Goal: Find specific page/section: Find specific page/section

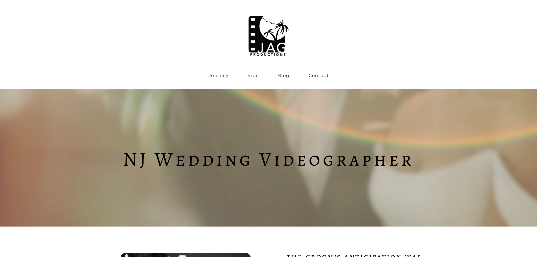
click at [319, 78] on link "Contact" at bounding box center [319, 75] width 20 height 5
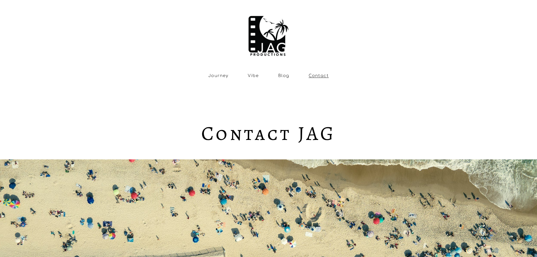
click at [252, 78] on link "Vibe" at bounding box center [253, 75] width 11 height 5
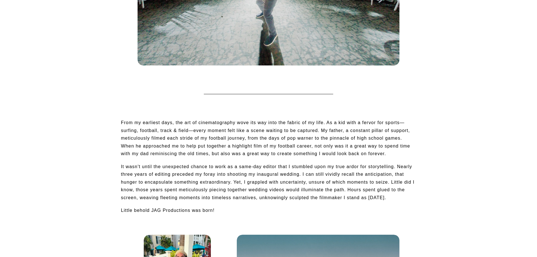
scroll to position [395, 0]
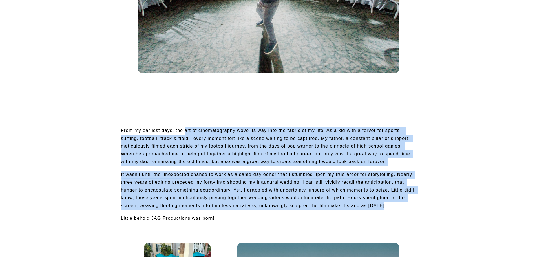
drag, startPoint x: 186, startPoint y: 131, endPoint x: 410, endPoint y: 208, distance: 236.8
click at [410, 208] on div "From my earliest days, the art of cinematography wove its way into the fabric o…" at bounding box center [268, 175] width 295 height 96
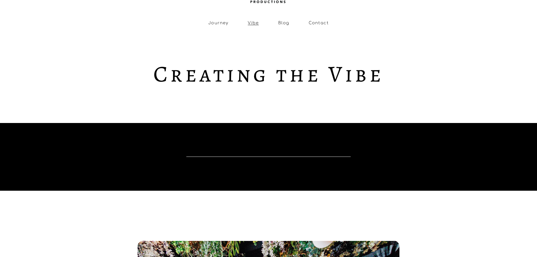
scroll to position [0, 0]
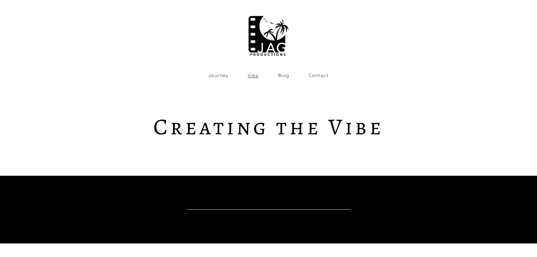
click at [314, 78] on link "Contact" at bounding box center [319, 75] width 20 height 5
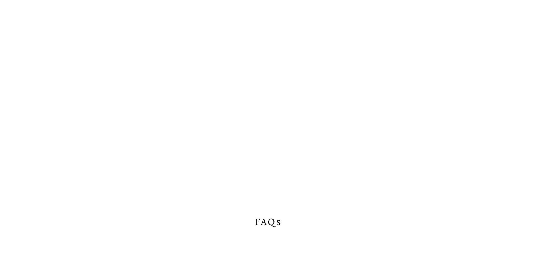
scroll to position [592, 0]
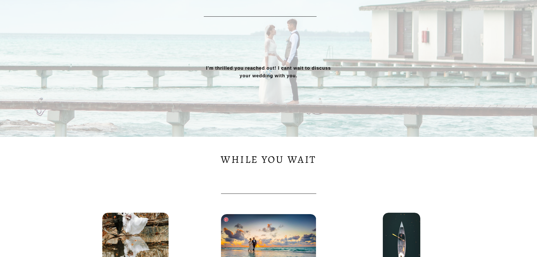
scroll to position [282, 0]
